Goal: Information Seeking & Learning: Learn about a topic

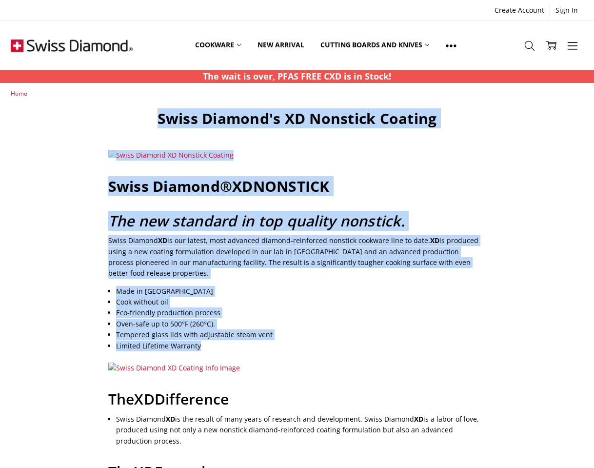
drag, startPoint x: 110, startPoint y: 119, endPoint x: 418, endPoint y: 345, distance: 382.0
click at [418, 345] on li "Limited Lifetime Warranty" at bounding box center [301, 345] width 370 height 11
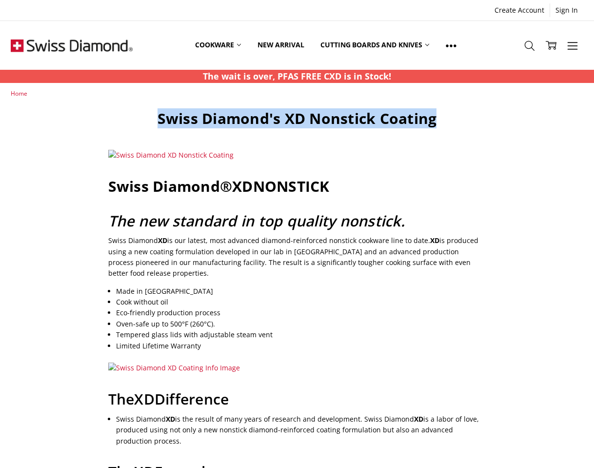
drag, startPoint x: 157, startPoint y: 116, endPoint x: 522, endPoint y: 205, distance: 375.4
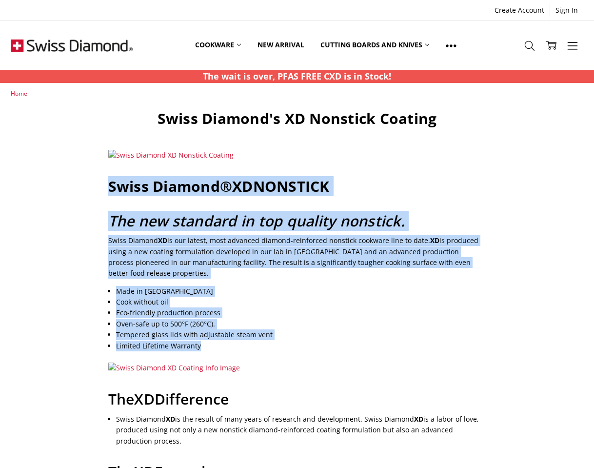
drag, startPoint x: 99, startPoint y: 190, endPoint x: 404, endPoint y: 353, distance: 345.3
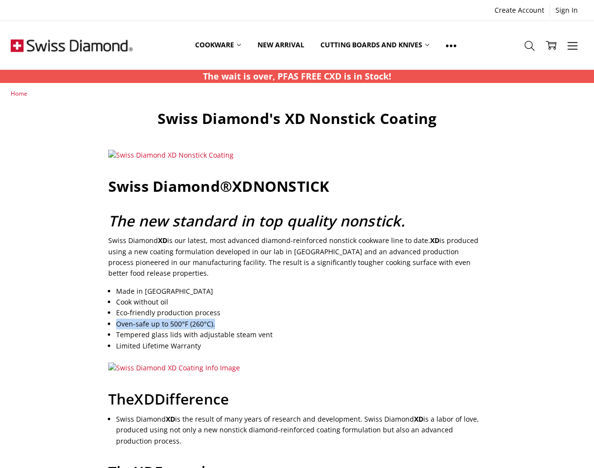
drag, startPoint x: 107, startPoint y: 324, endPoint x: 243, endPoint y: 325, distance: 136.0
click at [315, 322] on li "Oven-safe up to 500°F (260°C)." at bounding box center [301, 323] width 370 height 11
click at [166, 327] on li "Oven-safe up to 500°F (260°C)." at bounding box center [301, 323] width 370 height 11
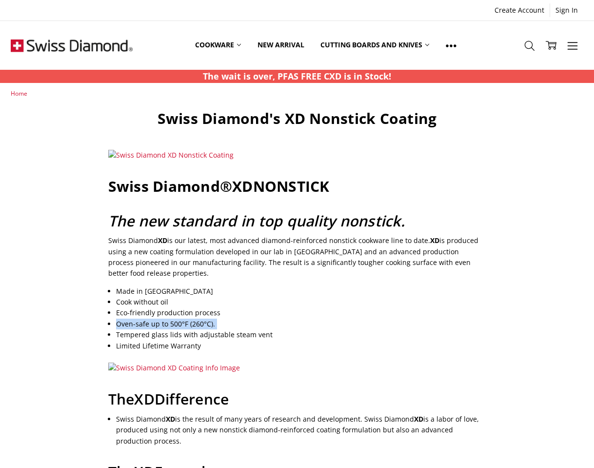
click at [166, 327] on li "Oven-safe up to 500°F (260°C)." at bounding box center [301, 323] width 370 height 11
copy ul "Oven-safe up to 500°F (260°C)."
